Goal: Task Accomplishment & Management: Manage account settings

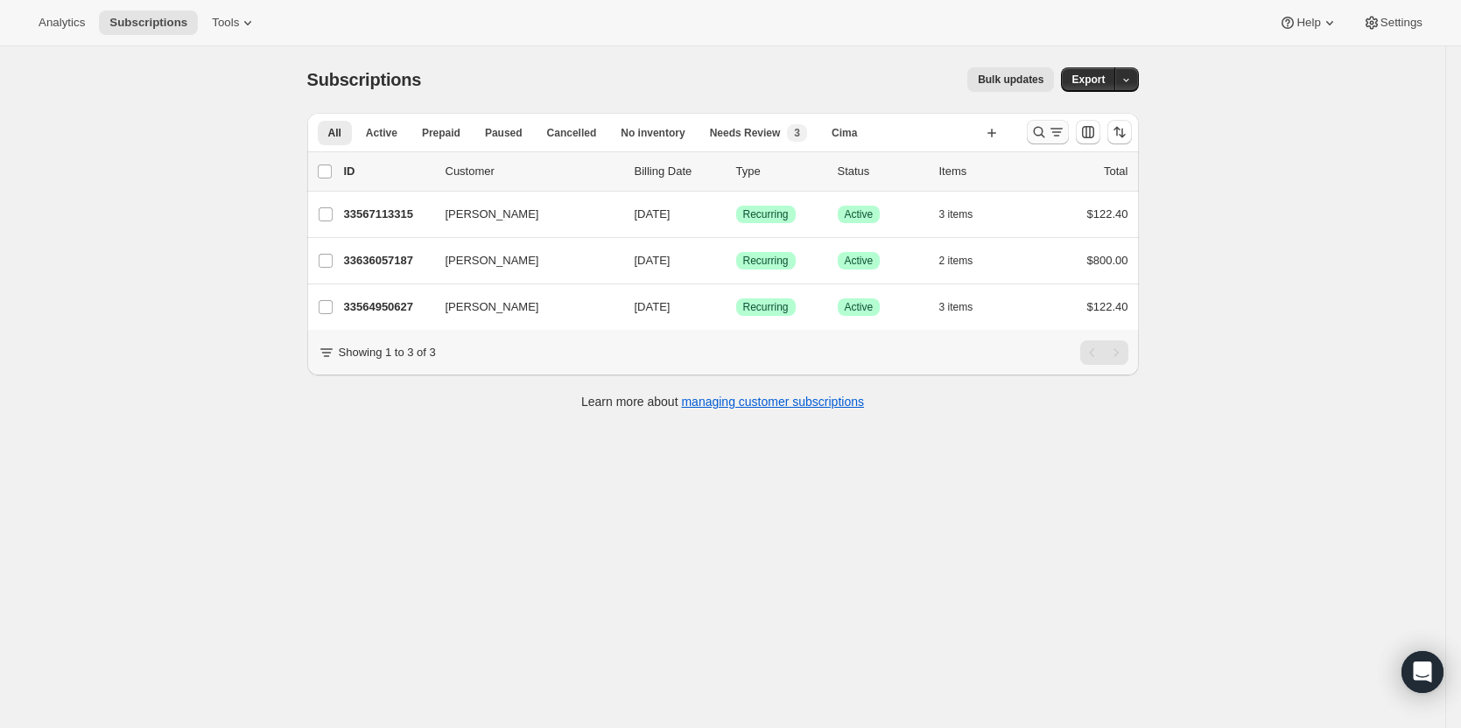
click at [1063, 137] on icon "Search and filter results" at bounding box center [1057, 132] width 18 height 18
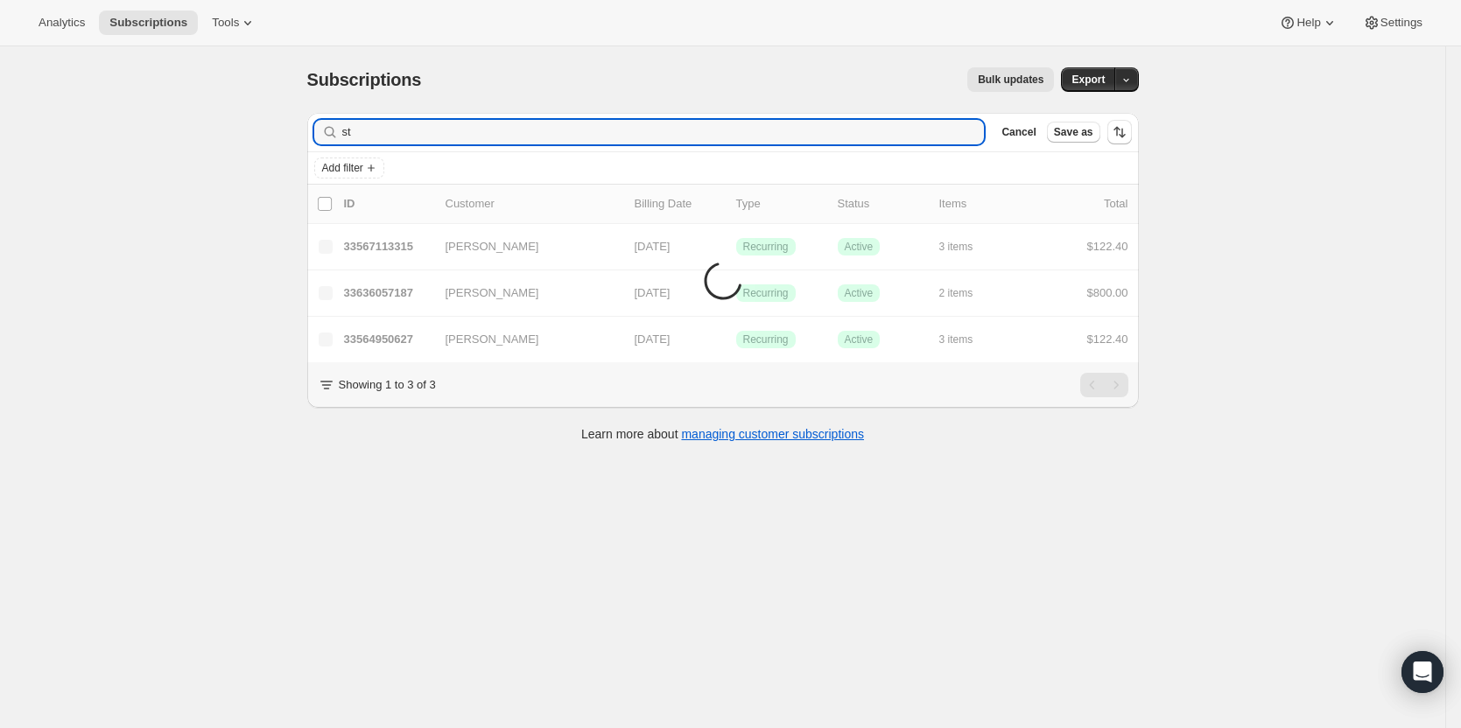
type input "s"
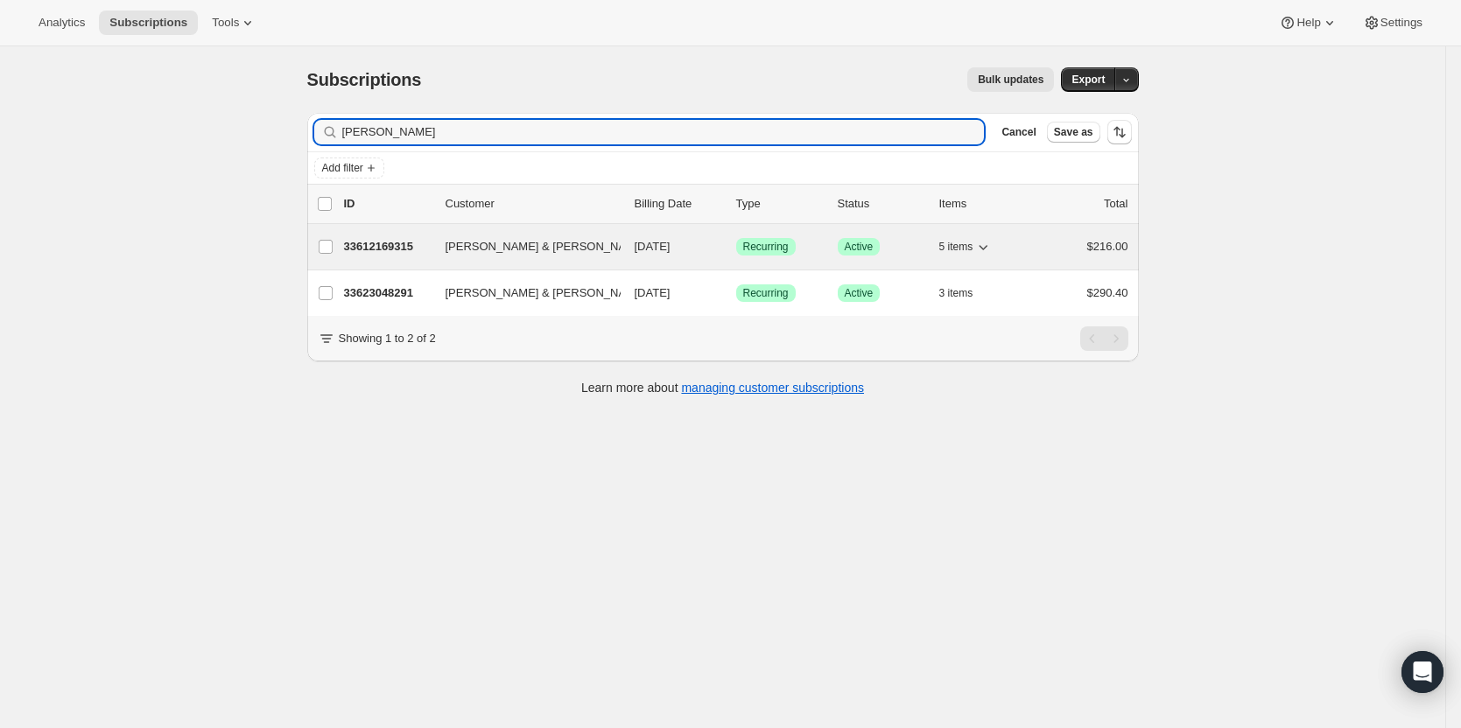
type input "[PERSON_NAME]"
click at [364, 244] on p "33612169315" at bounding box center [388, 247] width 88 height 18
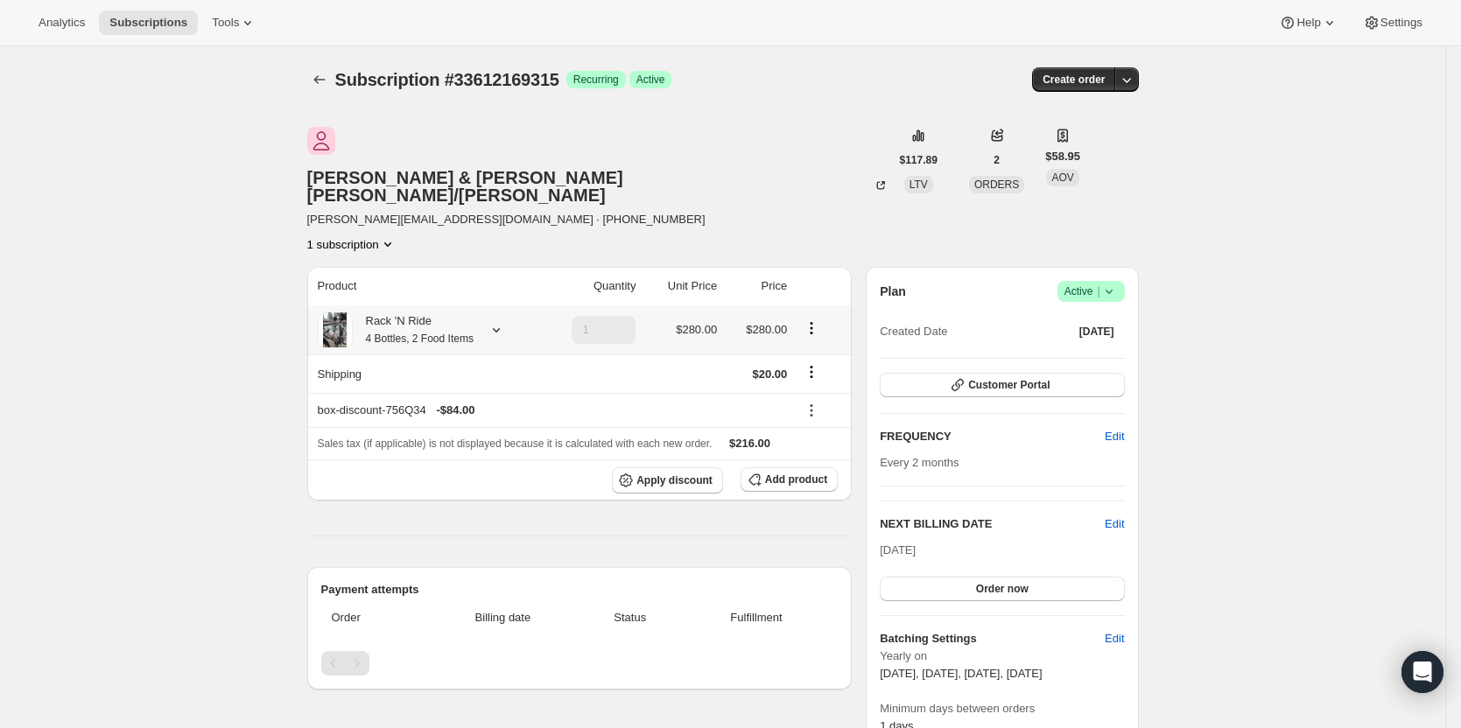
click at [504, 321] on icon at bounding box center [496, 330] width 18 height 18
